Goal: Information Seeking & Learning: Find specific fact

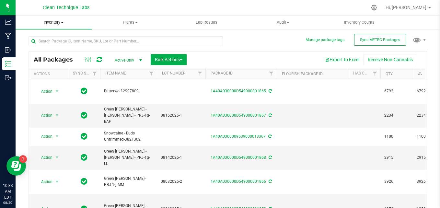
click at [66, 23] on span "Inventory" at bounding box center [54, 22] width 76 height 6
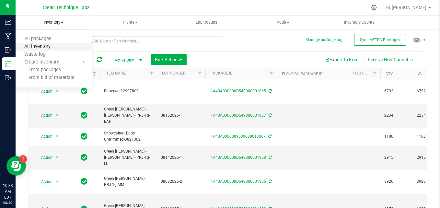
click at [53, 47] on span "All inventory" at bounding box center [38, 47] width 44 height 6
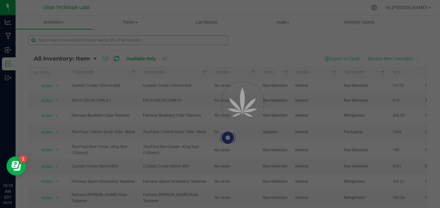
click at [128, 41] on div at bounding box center [220, 104] width 440 height 208
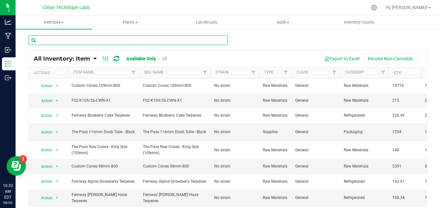
click at [128, 41] on input "text" at bounding box center [127, 40] width 199 height 10
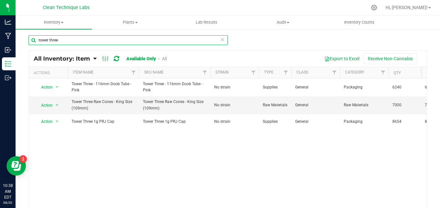
type input "tower three"
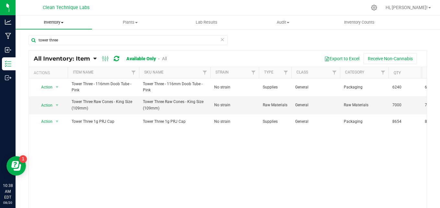
click at [64, 26] on uib-tab-heading "Inventory All packages All inventory Waste log Create inventory" at bounding box center [54, 23] width 76 height 14
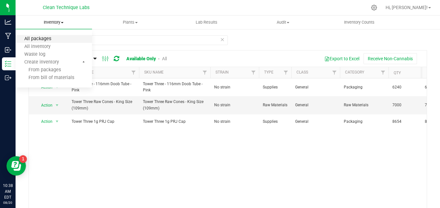
click at [51, 41] on span "All packages" at bounding box center [38, 39] width 44 height 6
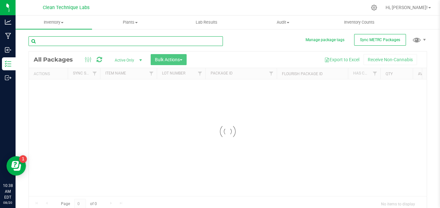
click at [135, 39] on input "text" at bounding box center [125, 41] width 194 height 10
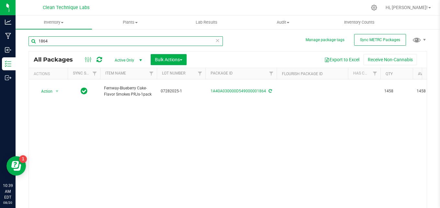
type input "1864"
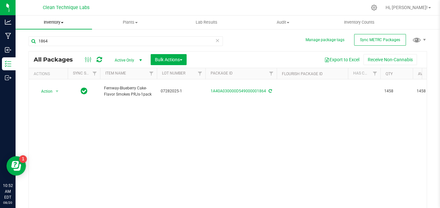
click at [72, 26] on uib-tab-heading "Inventory All packages All inventory Waste log Create inventory" at bounding box center [54, 23] width 76 height 14
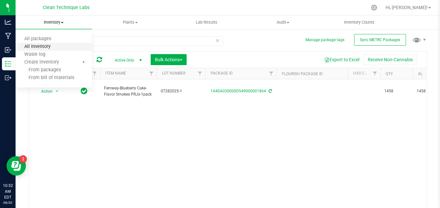
click at [53, 48] on span "All inventory" at bounding box center [38, 47] width 44 height 6
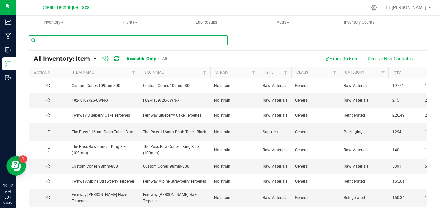
click at [71, 39] on input "text" at bounding box center [127, 40] width 199 height 10
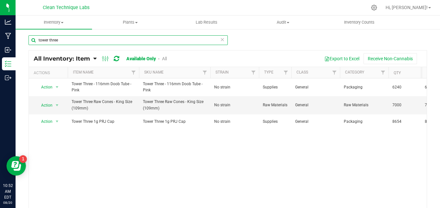
type input "tower three"
